Goal: Task Accomplishment & Management: Manage account settings

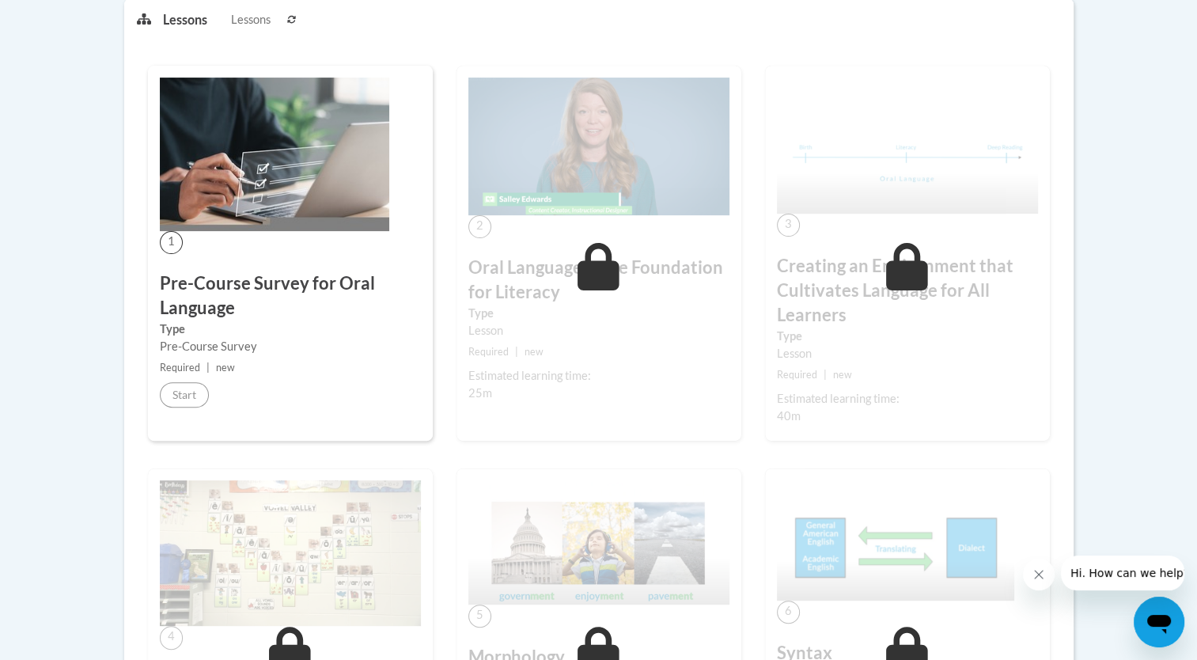
scroll to position [396, 0]
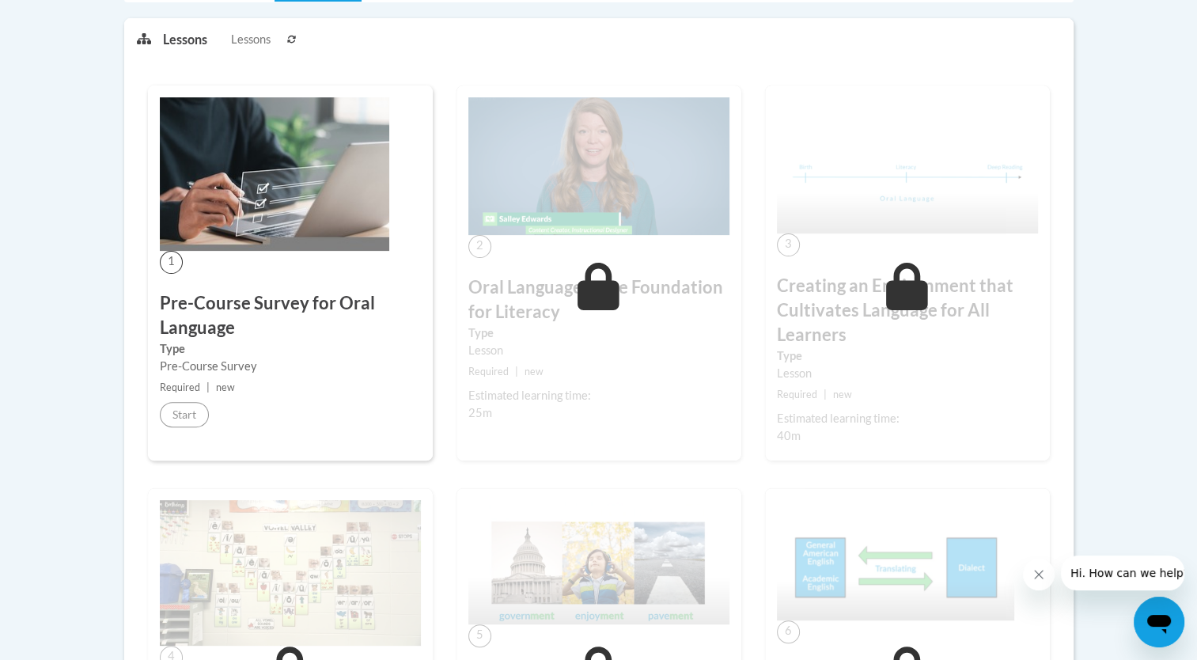
click at [212, 305] on h3 "Pre-Course Survey for Oral Language" at bounding box center [290, 315] width 261 height 49
click at [269, 328] on h3 "Pre-Course Survey for Oral Language" at bounding box center [290, 315] width 261 height 49
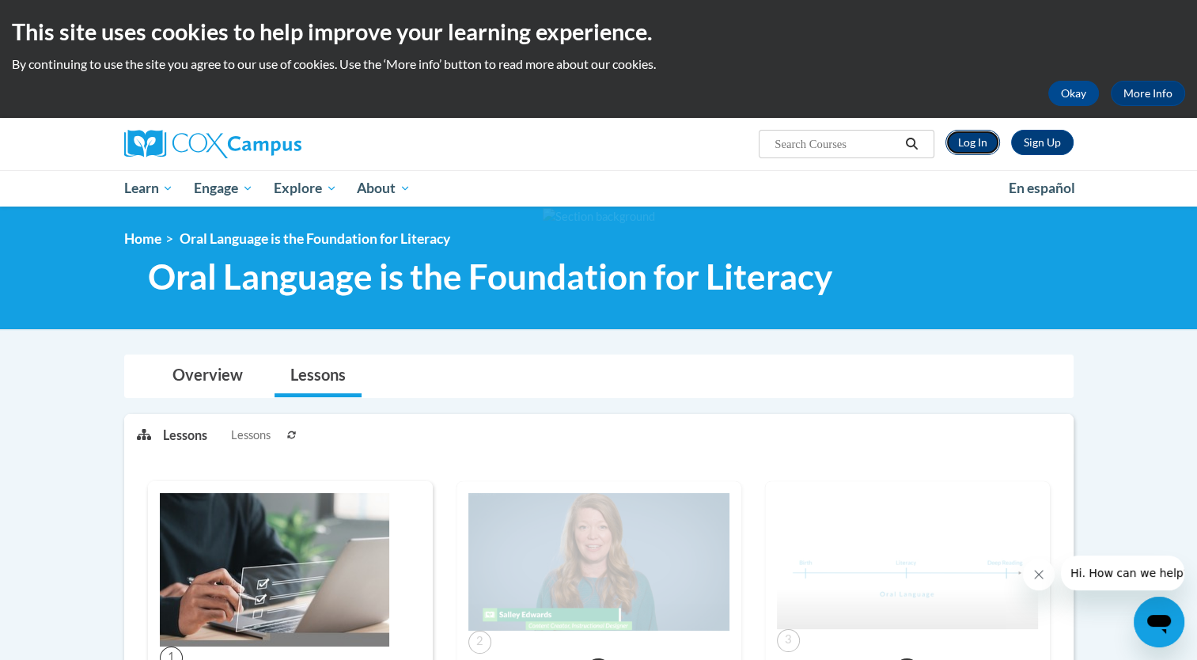
click at [957, 148] on link "Log In" at bounding box center [972, 142] width 55 height 25
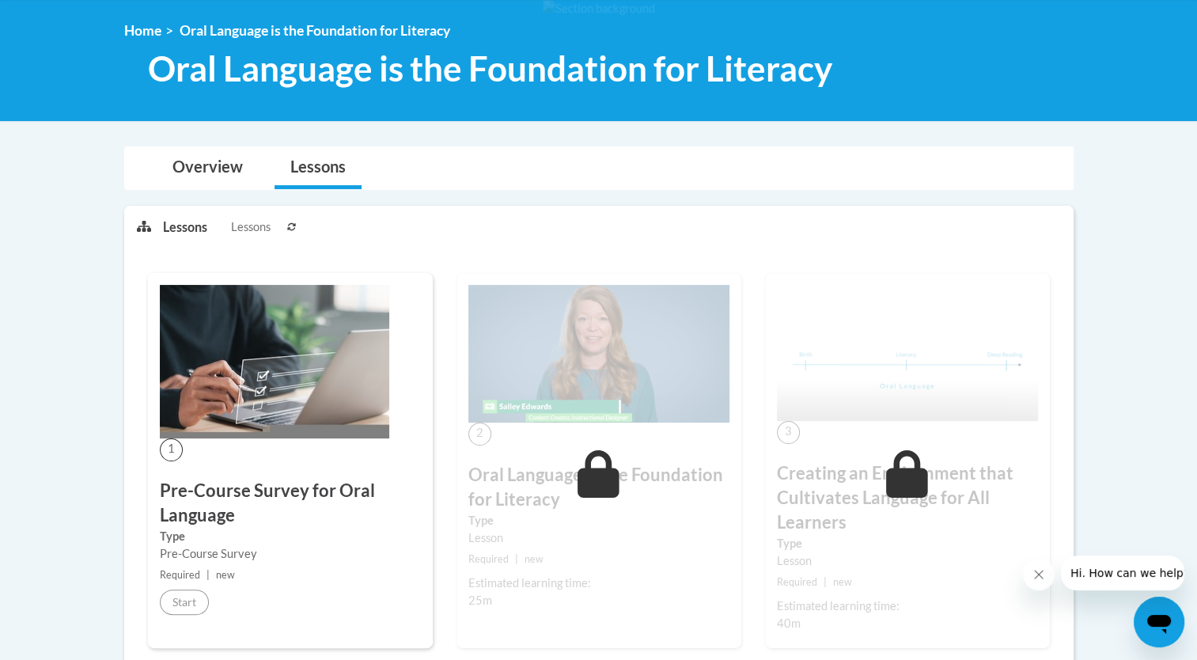
scroll to position [215, 0]
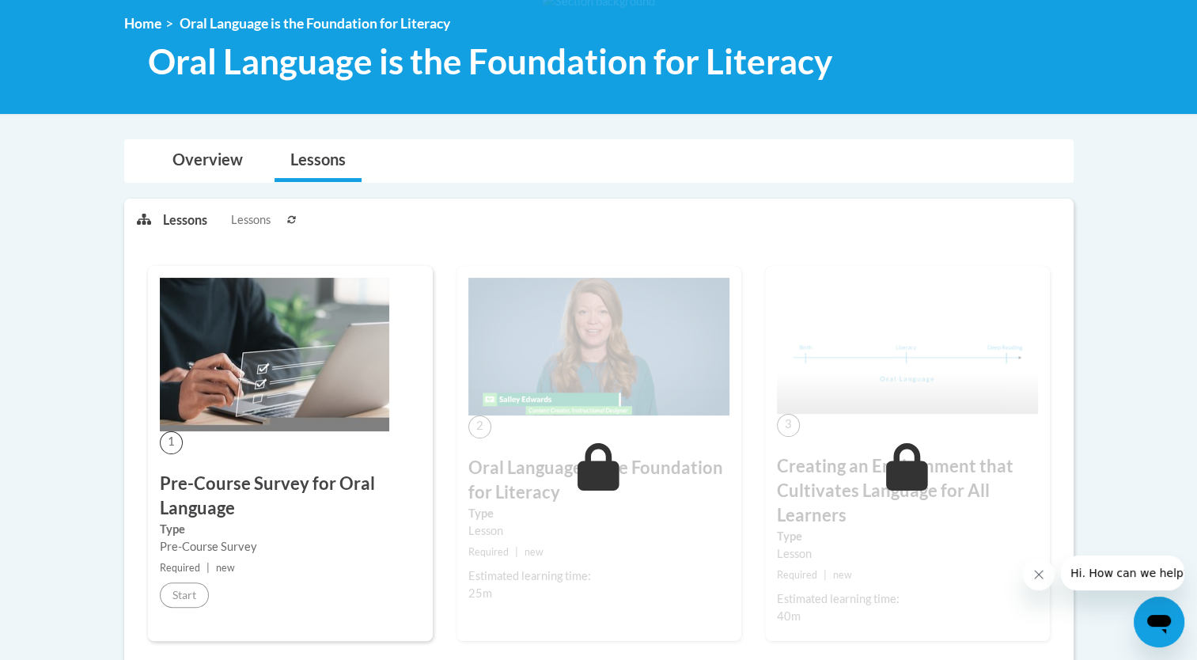
click at [206, 502] on h3 "Pre-Course Survey for Oral Language" at bounding box center [290, 495] width 261 height 49
click at [173, 436] on span "1" at bounding box center [171, 442] width 23 height 23
click at [246, 223] on span "Lessons" at bounding box center [251, 219] width 40 height 17
click at [323, 458] on div "1 Pre-Course Survey for Oral Language Type Pre-Course Survey Required | new Sta…" at bounding box center [290, 453] width 285 height 374
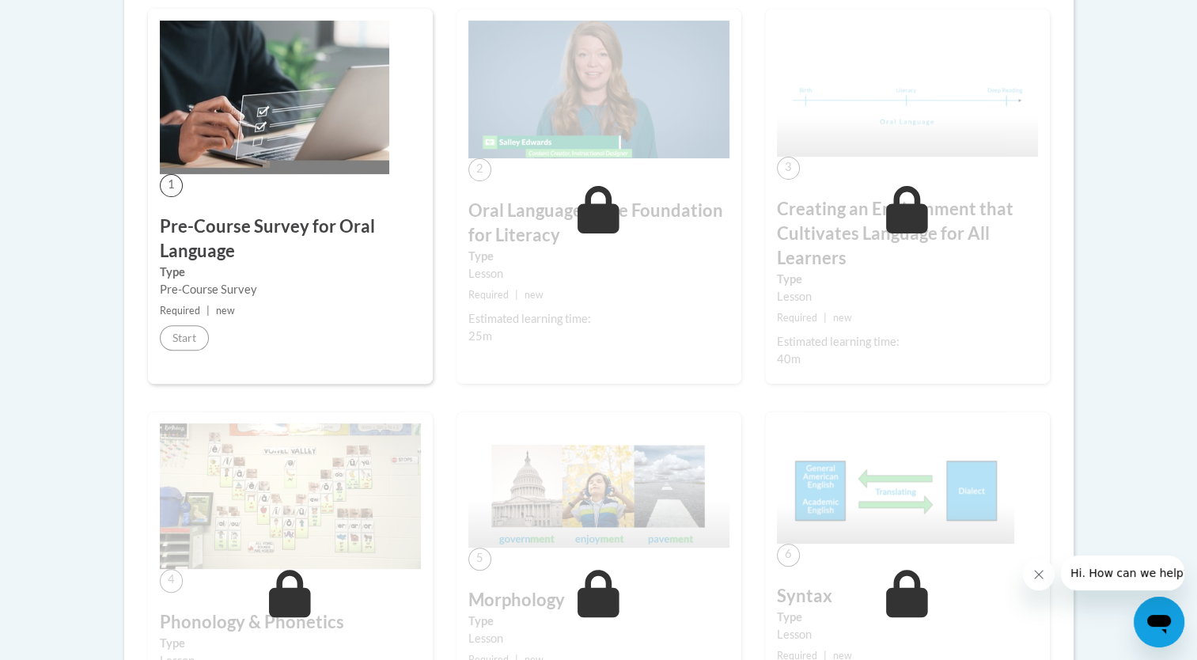
scroll to position [0, 0]
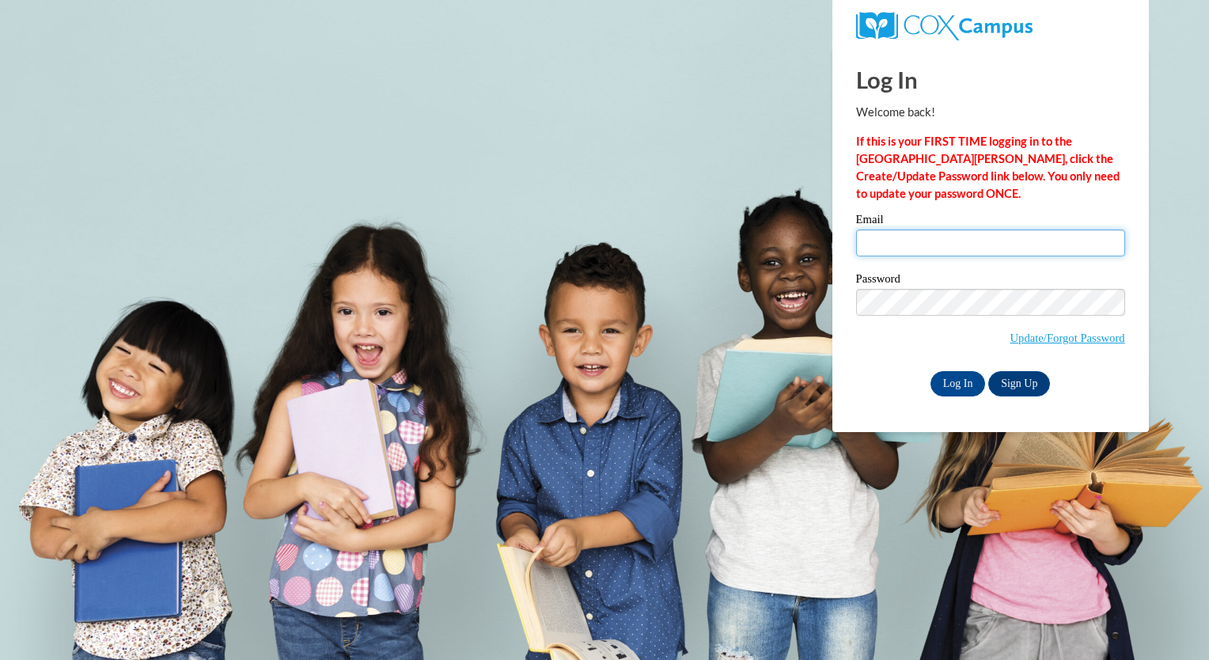
click at [924, 248] on input "Email" at bounding box center [990, 242] width 269 height 27
type input "leola.dyer@pioneerresa.org"
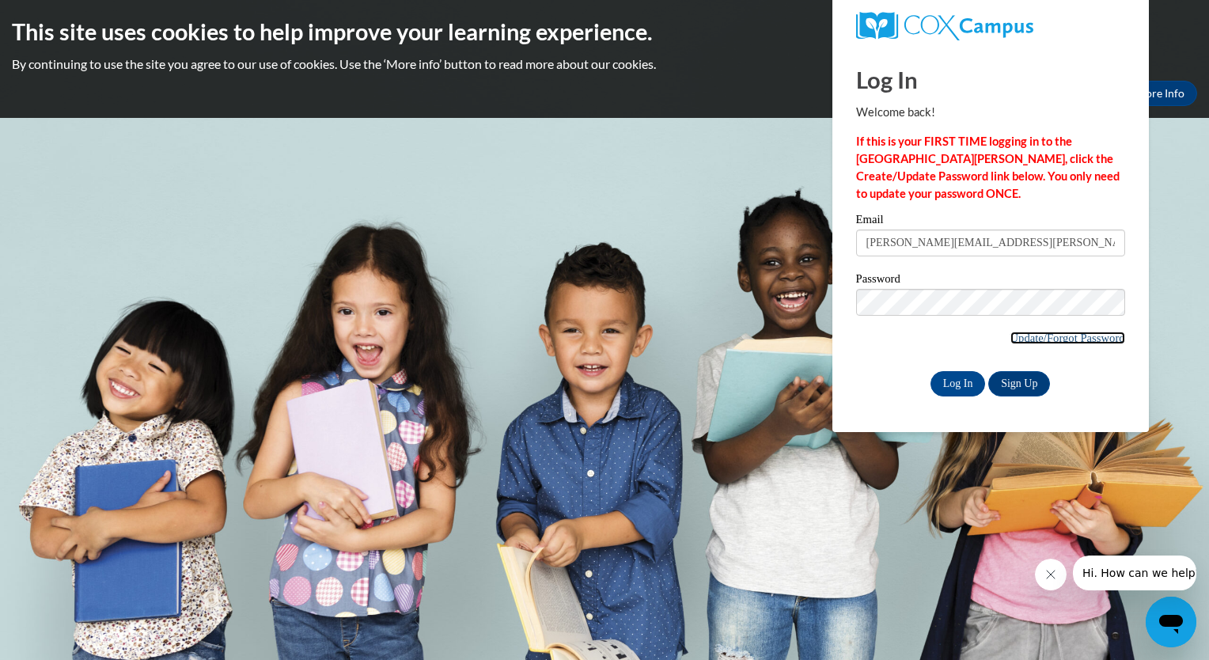
click at [1013, 341] on link "Update/Forgot Password" at bounding box center [1067, 337] width 115 height 13
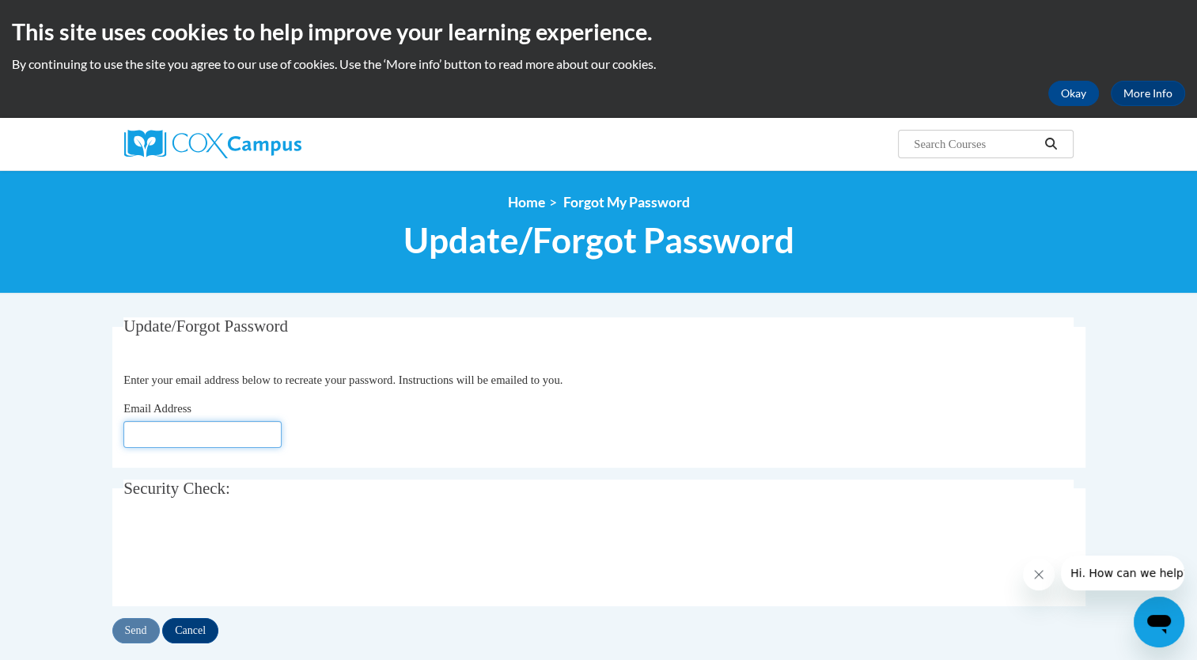
click at [222, 441] on input "Email Address" at bounding box center [202, 434] width 158 height 27
type input "[PERSON_NAME][EMAIL_ADDRESS][PERSON_NAME][DOMAIN_NAME]"
click at [142, 629] on input "Send" at bounding box center [135, 630] width 47 height 25
